Goal: Task Accomplishment & Management: Use online tool/utility

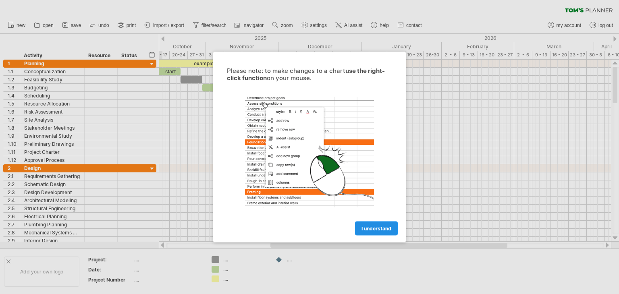
click at [373, 232] on link "I understand" at bounding box center [376, 229] width 43 height 14
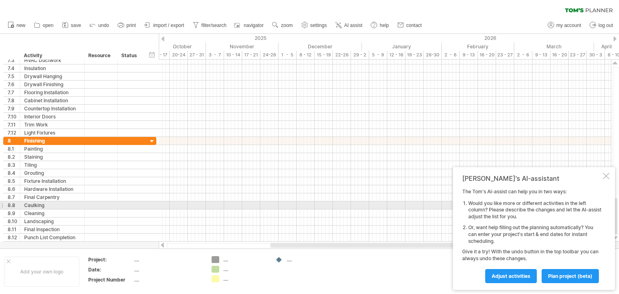
drag, startPoint x: 619, startPoint y: 221, endPoint x: 619, endPoint y: 202, distance: 19.3
click at [619, 202] on div at bounding box center [616, 150] width 6 height 167
drag, startPoint x: 616, startPoint y: 206, endPoint x: 605, endPoint y: 177, distance: 31.5
click at [616, 204] on div at bounding box center [615, 216] width 5 height 36
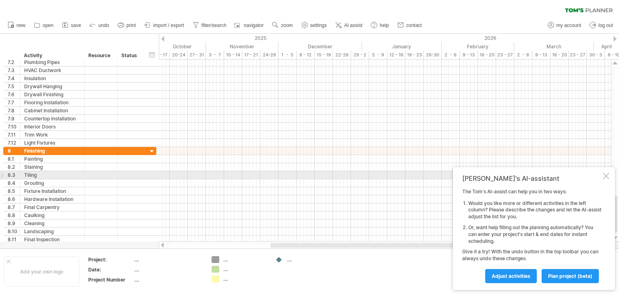
drag, startPoint x: 567, startPoint y: 172, endPoint x: 544, endPoint y: 174, distance: 23.5
click at [544, 174] on div "[PERSON_NAME]'s AI-assistant The [PERSON_NAME]'s AI-assist can help you in two …" at bounding box center [534, 228] width 162 height 123
drag, startPoint x: 551, startPoint y: 179, endPoint x: 526, endPoint y: 174, distance: 25.5
click at [526, 174] on div "[PERSON_NAME]'s AI-assistant The [PERSON_NAME]'s AI-assist can help you in two …" at bounding box center [534, 228] width 162 height 123
click at [607, 176] on div at bounding box center [606, 176] width 6 height 6
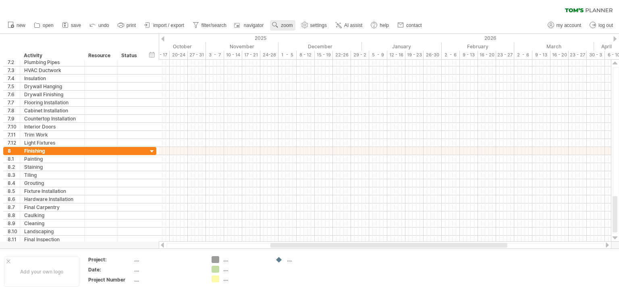
click at [285, 24] on span "zoom" at bounding box center [287, 26] width 12 height 6
click at [302, 36] on div "Month" at bounding box center [311, 34] width 45 height 13
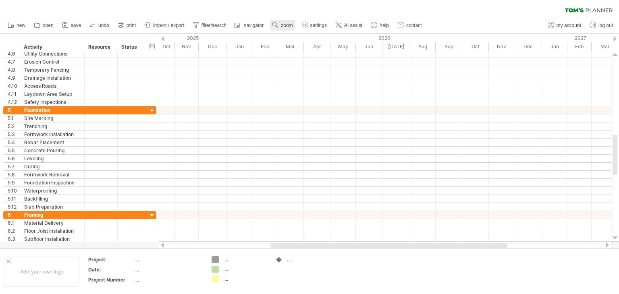
click at [279, 23] on use at bounding box center [275, 25] width 8 height 8
click at [125, 23] on icon at bounding box center [121, 25] width 8 height 8
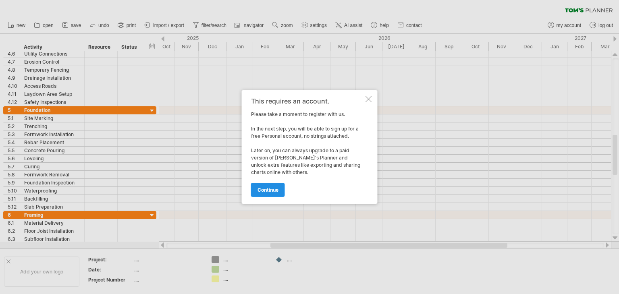
click at [266, 191] on span "continue" at bounding box center [268, 190] width 21 height 6
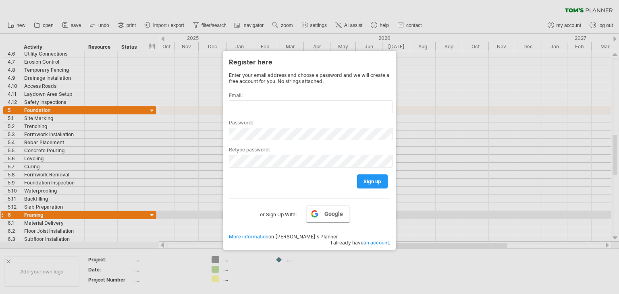
click at [336, 214] on span "Google" at bounding box center [333, 214] width 19 height 6
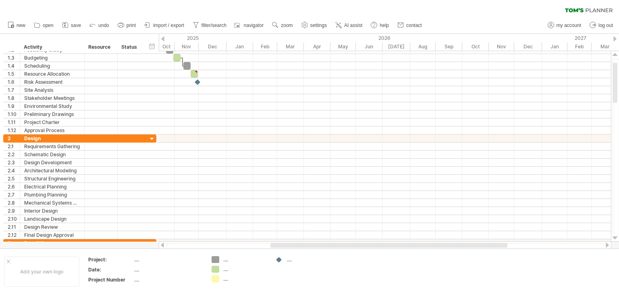
click at [131, 25] on span "print" at bounding box center [131, 26] width 9 height 6
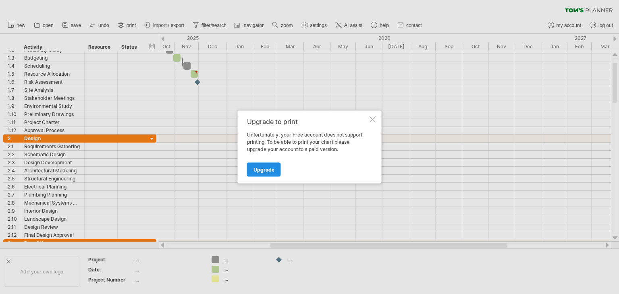
click at [262, 170] on span "Upgrade" at bounding box center [264, 170] width 21 height 6
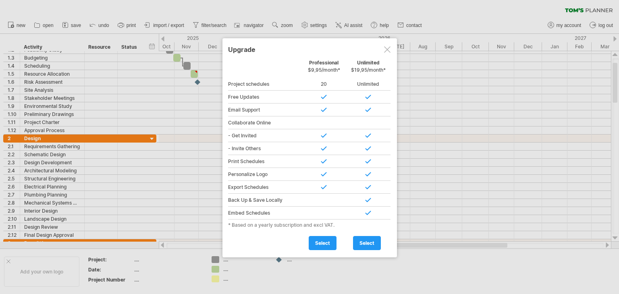
click at [312, 164] on div at bounding box center [324, 161] width 44 height 13
click at [391, 46] on div "Upgrade" at bounding box center [309, 49] width 163 height 15
click at [388, 47] on div at bounding box center [387, 49] width 6 height 6
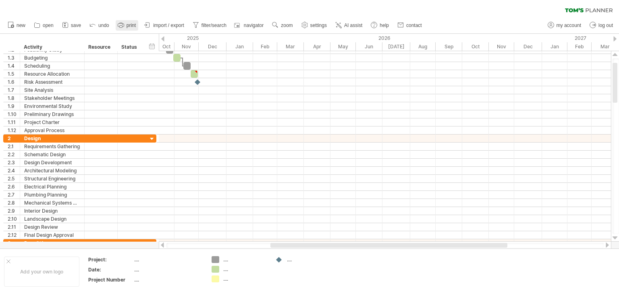
click at [128, 27] on span "print" at bounding box center [131, 26] width 9 height 6
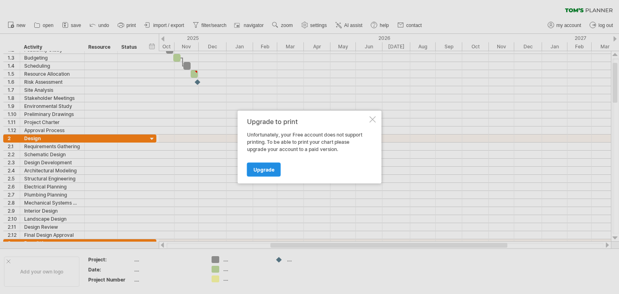
click at [260, 172] on span "Upgrade" at bounding box center [264, 170] width 21 height 6
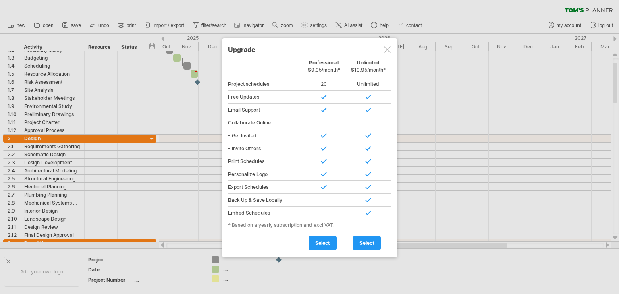
click at [386, 98] on div at bounding box center [368, 97] width 44 height 13
drag, startPoint x: 383, startPoint y: 43, endPoint x: 387, endPoint y: 47, distance: 5.7
click at [387, 47] on div "Upgrade" at bounding box center [309, 49] width 163 height 15
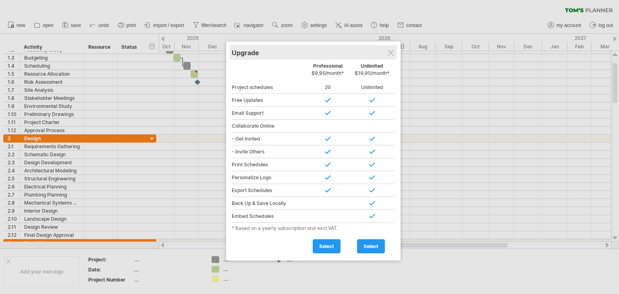
click at [389, 49] on div "Upgrade" at bounding box center [313, 52] width 163 height 15
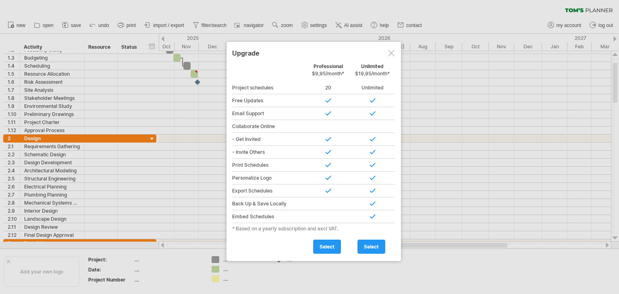
click at [389, 54] on div at bounding box center [391, 53] width 6 height 6
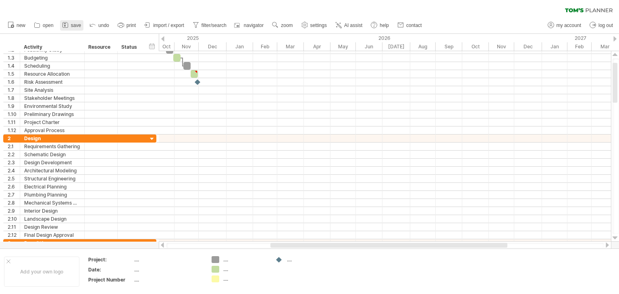
click at [73, 23] on span "save" at bounding box center [76, 26] width 10 height 6
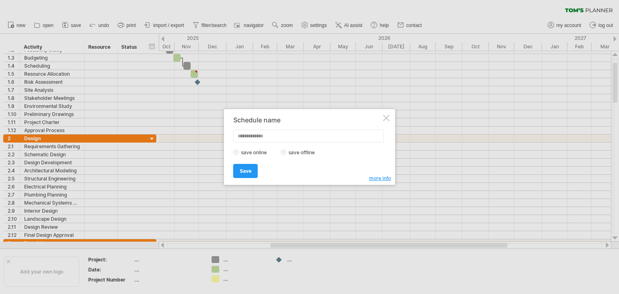
click at [265, 137] on input "text" at bounding box center [308, 136] width 151 height 13
type input "*******"
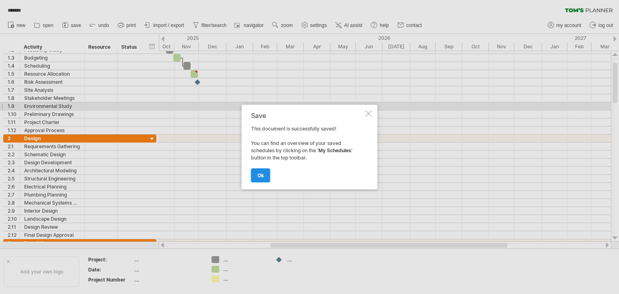
click at [264, 176] on link "ok" at bounding box center [260, 175] width 19 height 14
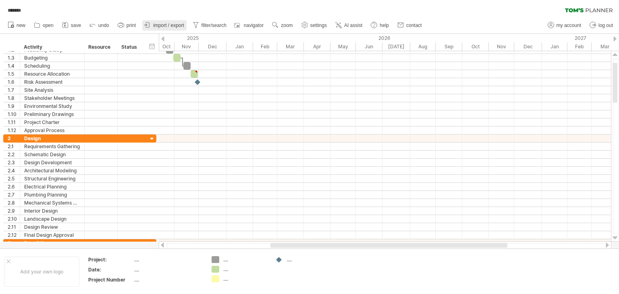
click at [156, 27] on span "import / export" at bounding box center [168, 26] width 31 height 6
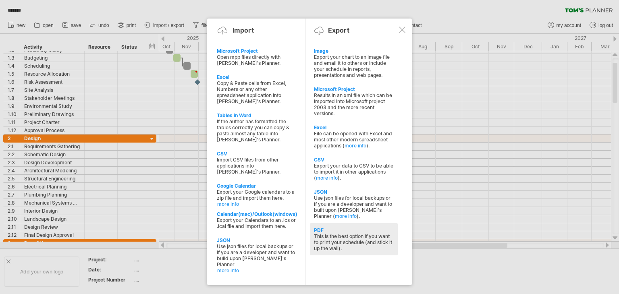
click at [318, 236] on div "This is the best option if you want to print your schedule (and stick it up the…" at bounding box center [354, 242] width 80 height 18
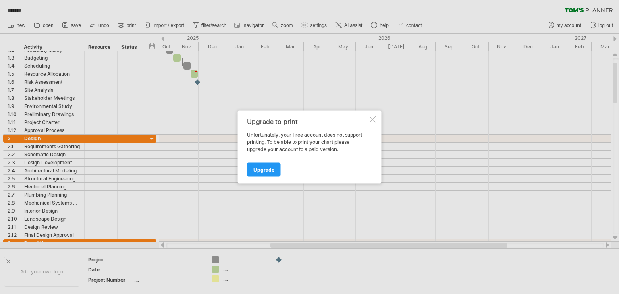
click at [267, 177] on div "Upgrade to print Unfortunately, your Free account does not support printing. To…" at bounding box center [310, 147] width 144 height 73
click at [372, 116] on div at bounding box center [373, 119] width 6 height 6
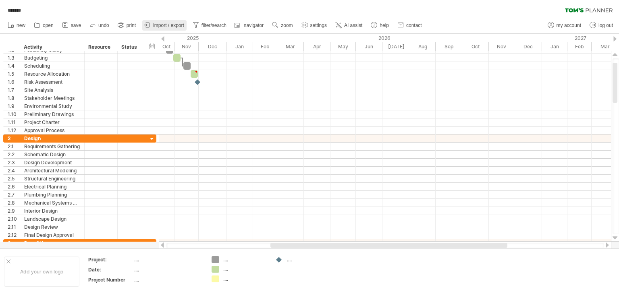
click at [175, 23] on span "import / export" at bounding box center [168, 26] width 31 height 6
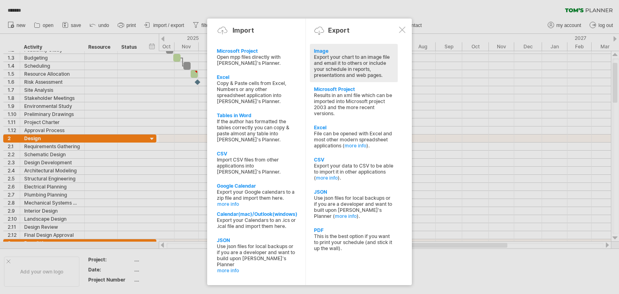
click at [322, 49] on div "Image" at bounding box center [354, 51] width 80 height 6
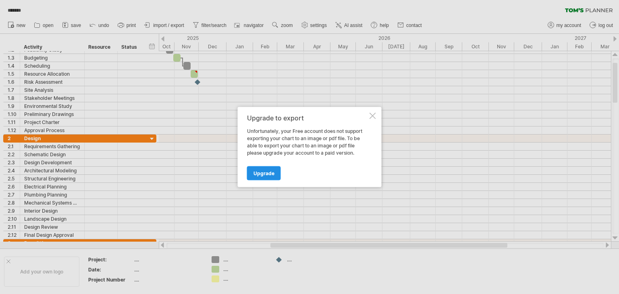
click at [262, 178] on link "Upgrade" at bounding box center [264, 173] width 34 height 14
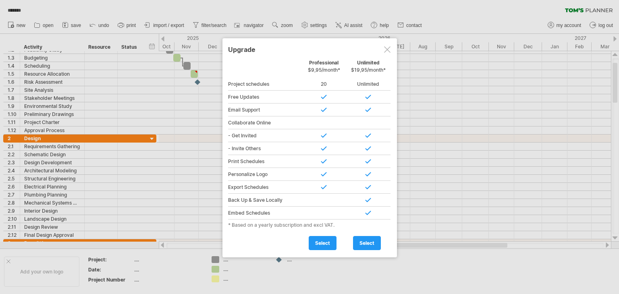
click at [384, 50] on div at bounding box center [387, 49] width 6 height 6
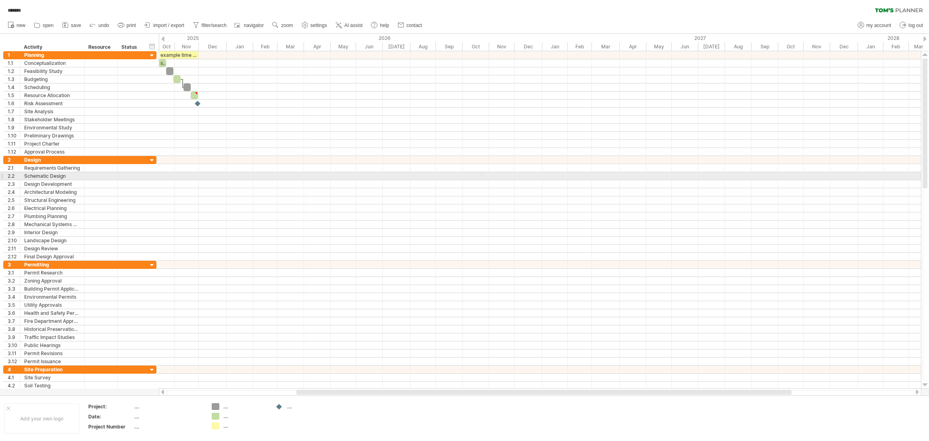
drag, startPoint x: 608, startPoint y: 0, endPoint x: 482, endPoint y: 174, distance: 214.8
click at [482, 174] on div at bounding box center [540, 176] width 762 height 8
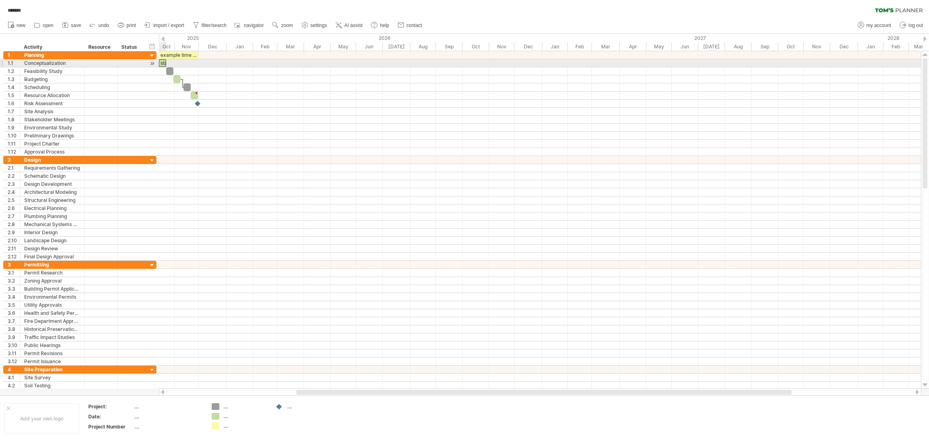
click at [163, 63] on div "start" at bounding box center [162, 63] width 7 height 8
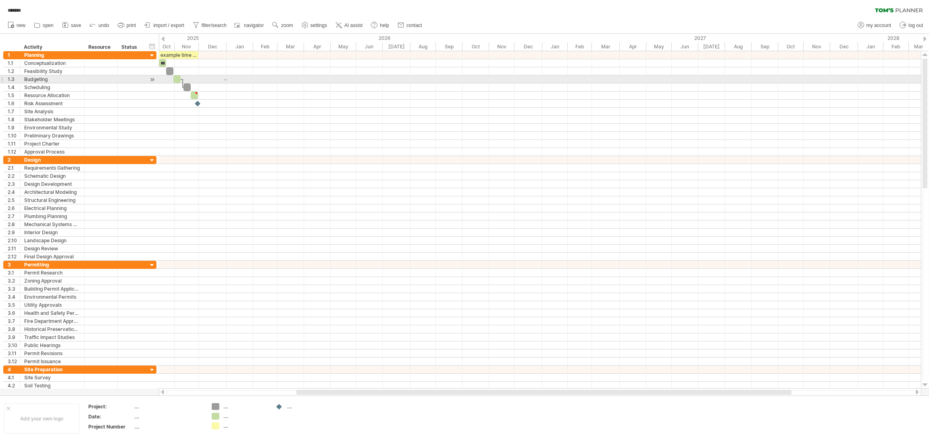
click at [227, 80] on div at bounding box center [540, 79] width 762 height 8
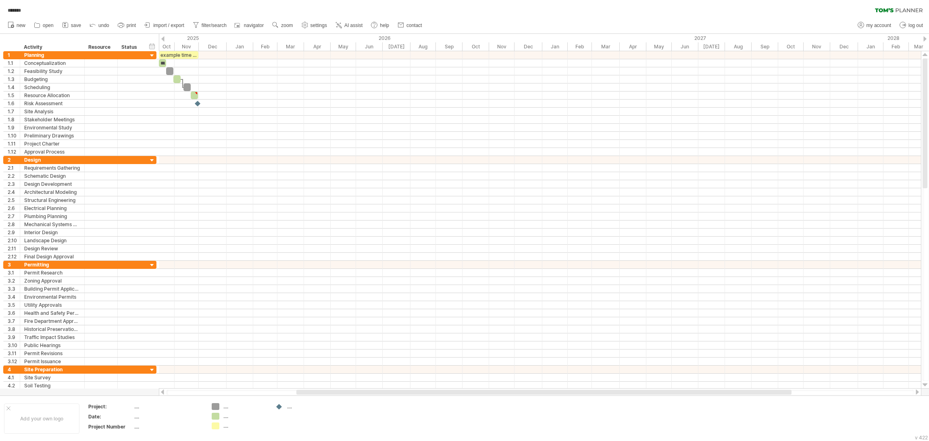
click at [0, 36] on div "hide start/end/duration show start/end/duration ******** Activity ******** Reso…" at bounding box center [79, 42] width 159 height 17
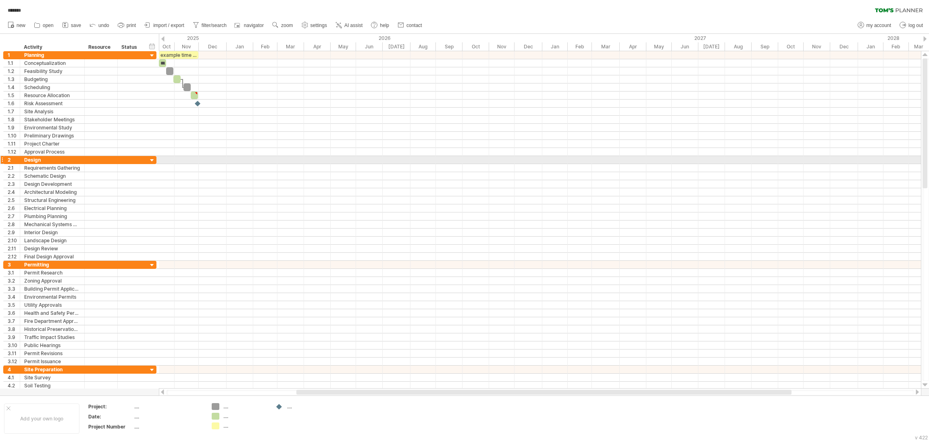
click at [309, 161] on div at bounding box center [540, 160] width 762 height 8
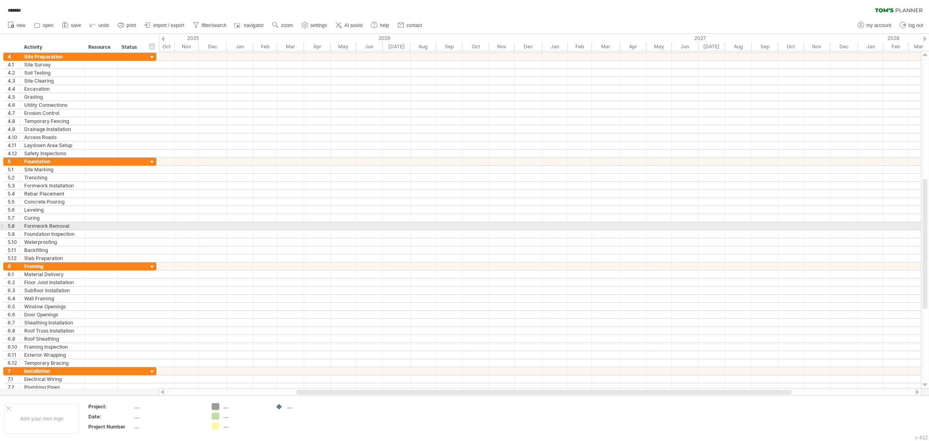
drag, startPoint x: 925, startPoint y: 221, endPoint x: 928, endPoint y: 225, distance: 4.7
click at [619, 225] on div at bounding box center [925, 219] width 6 height 322
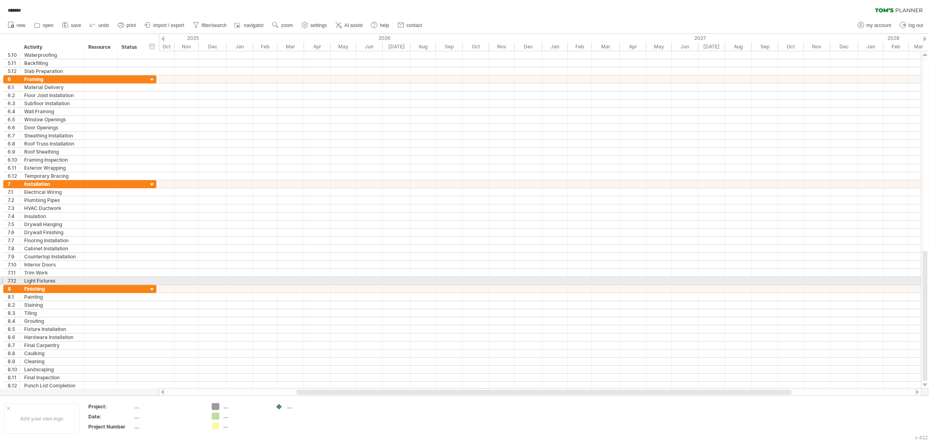
click at [619, 281] on div at bounding box center [925, 219] width 6 height 322
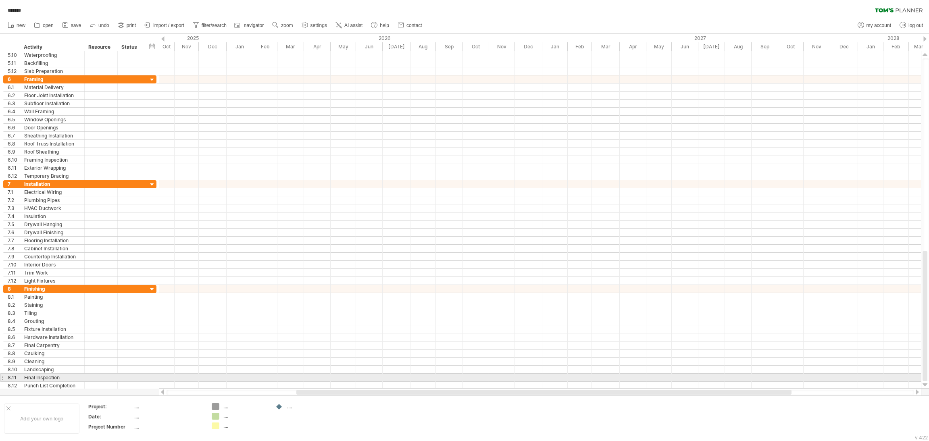
drag, startPoint x: 927, startPoint y: 264, endPoint x: 921, endPoint y: 378, distance: 113.4
click at [619, 294] on div at bounding box center [925, 219] width 8 height 337
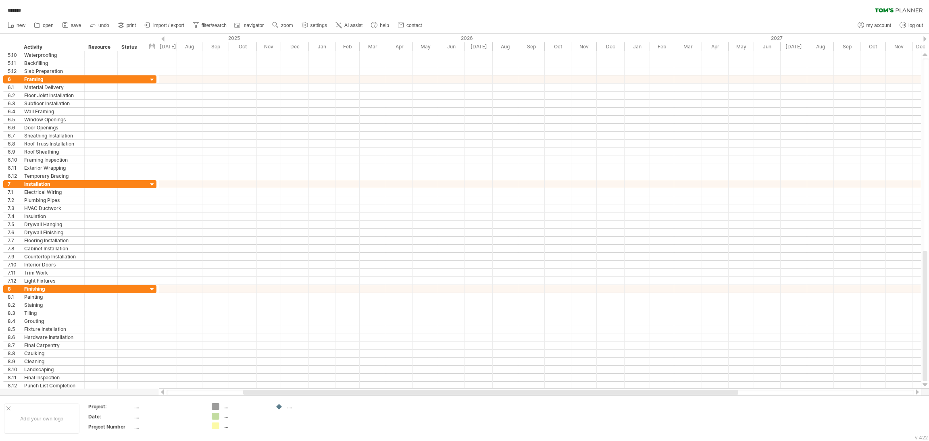
drag, startPoint x: 354, startPoint y: 390, endPoint x: 283, endPoint y: 394, distance: 71.1
click at [283, 294] on div at bounding box center [490, 392] width 495 height 5
drag, startPoint x: 280, startPoint y: 392, endPoint x: 181, endPoint y: 391, distance: 99.6
click at [181, 294] on div at bounding box center [539, 392] width 747 height 5
drag, startPoint x: 926, startPoint y: 322, endPoint x: 919, endPoint y: 408, distance: 87.0
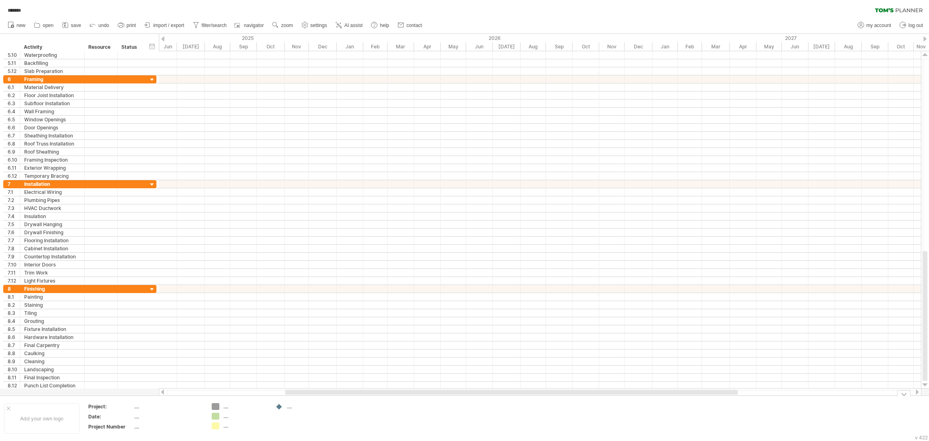
click at [619, 294] on div "Trying to reach [DOMAIN_NAME] Connected again... 0% loading... ******* clear fi…" at bounding box center [464, 220] width 929 height 441
click at [280, 25] on link "zoom" at bounding box center [282, 25] width 25 height 10
click at [304, 46] on div "Week" at bounding box center [306, 48] width 45 height 13
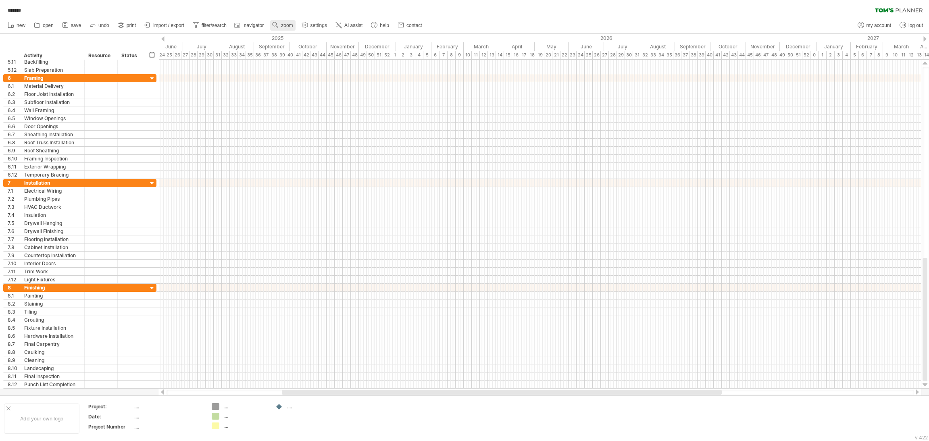
click at [280, 24] on link "zoom" at bounding box center [282, 25] width 25 height 10
click at [299, 37] on div "Month" at bounding box center [306, 34] width 45 height 13
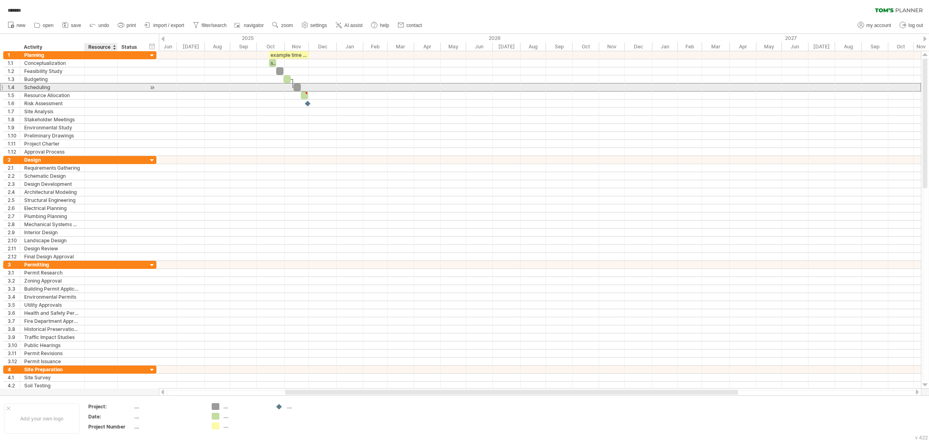
click at [96, 91] on div at bounding box center [101, 87] width 25 height 8
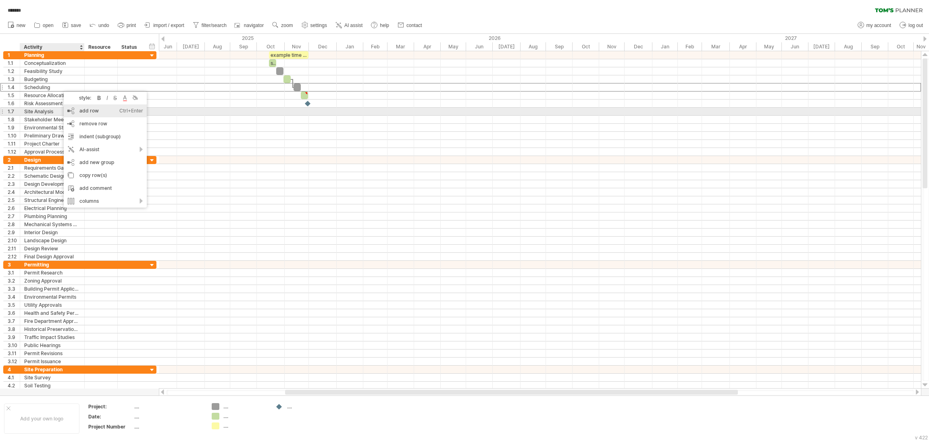
click at [85, 110] on div "add row Ctrl+Enter Cmd+Enter" at bounding box center [105, 110] width 83 height 13
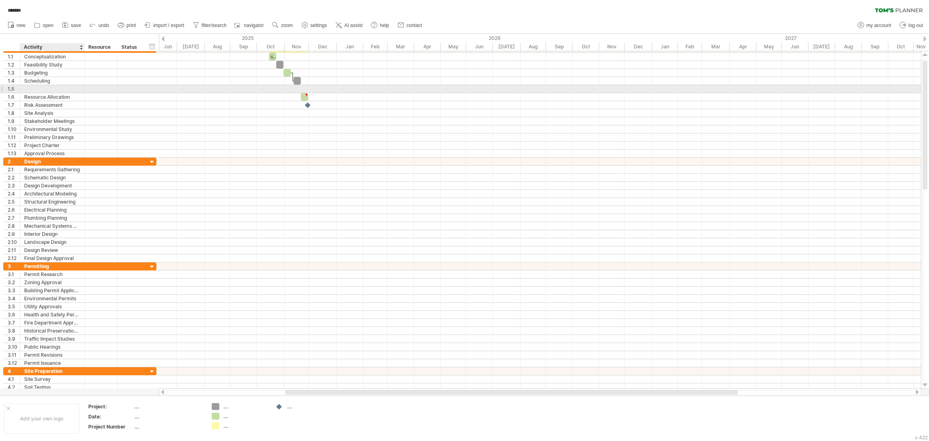
click at [58, 90] on div at bounding box center [52, 89] width 56 height 8
click at [11, 90] on div "1.5" at bounding box center [14, 89] width 12 height 8
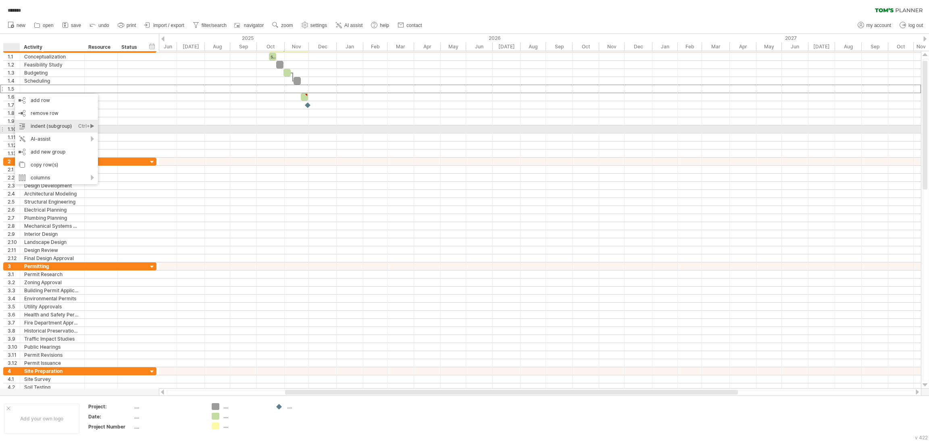
click at [57, 127] on div "indent (subgroup) Ctrl+► Cmd+►" at bounding box center [56, 126] width 83 height 13
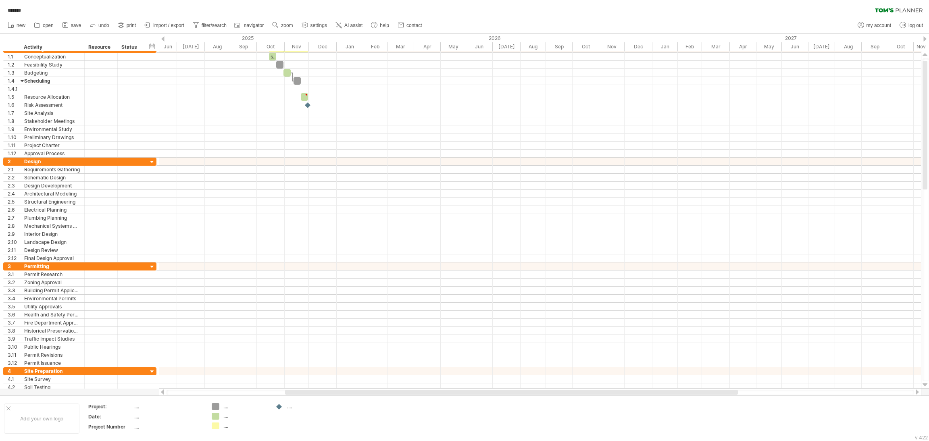
click at [173, 131] on div at bounding box center [540, 129] width 762 height 8
